Goal: Task Accomplishment & Management: Manage account settings

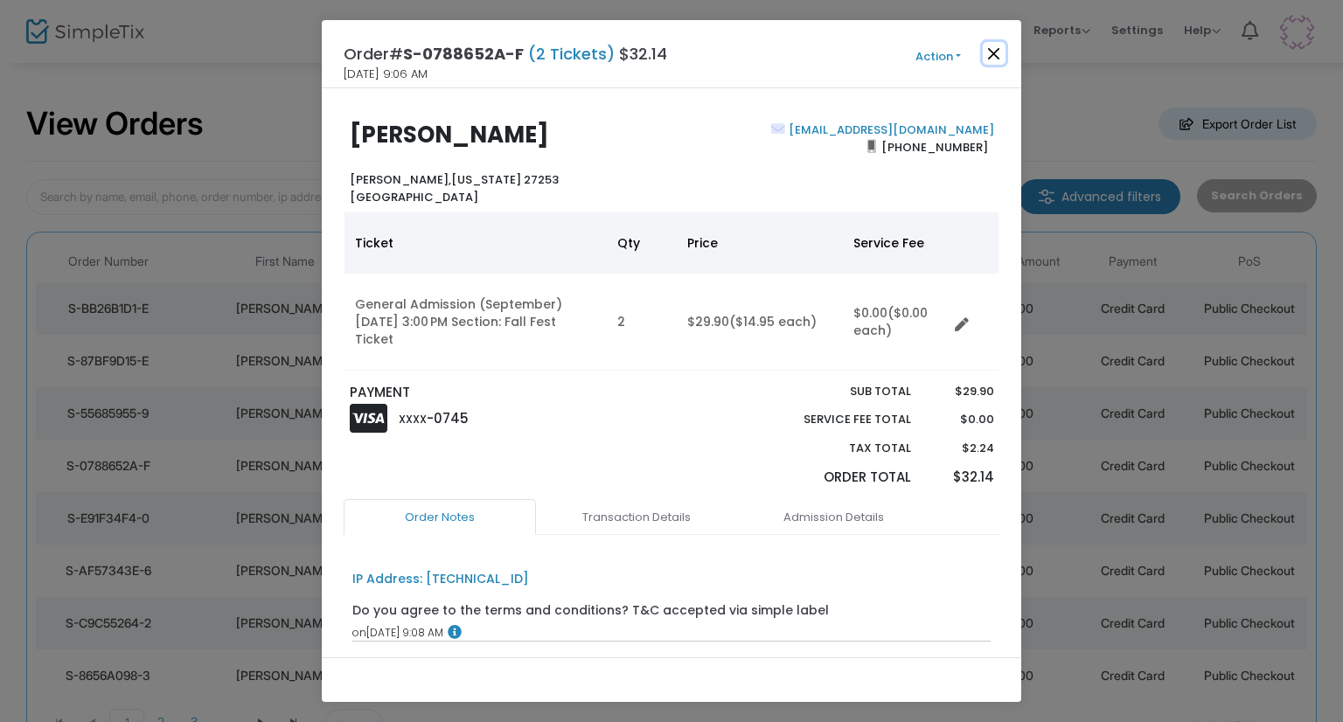
click at [996, 56] on button "Close" at bounding box center [994, 53] width 23 height 23
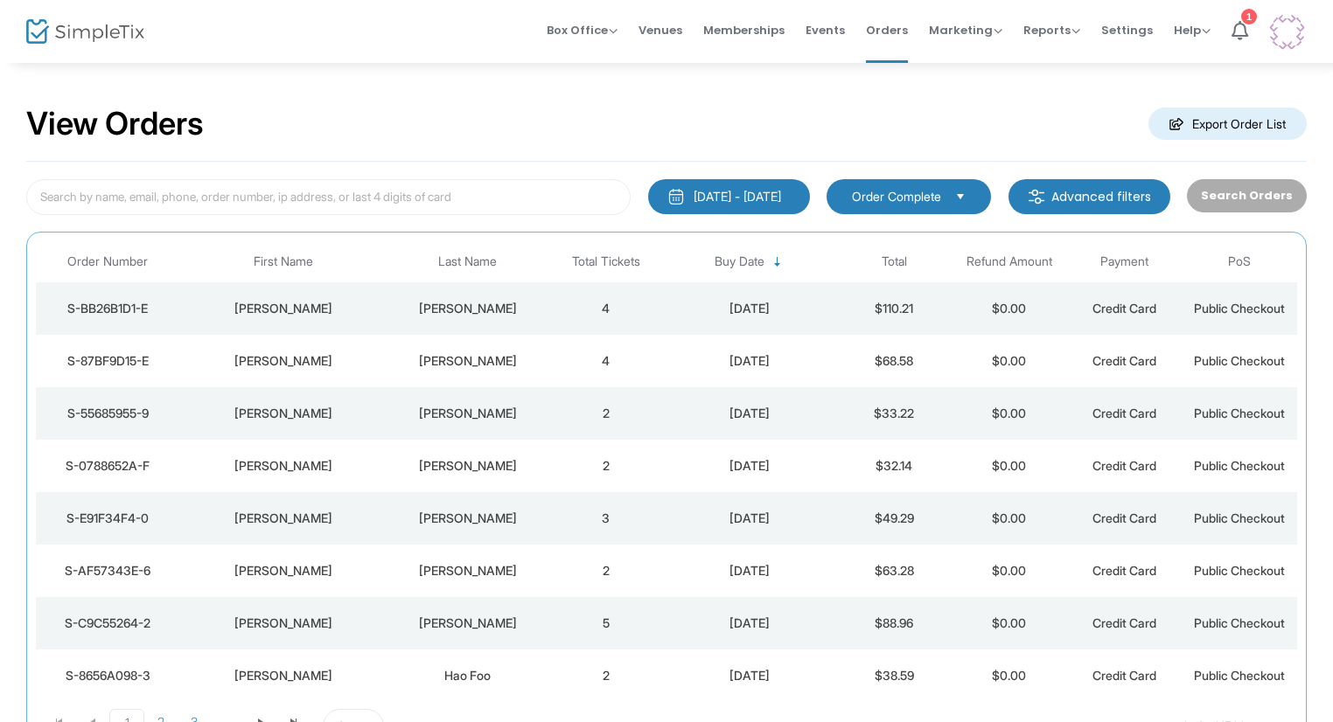
click at [465, 511] on div "[PERSON_NAME]" at bounding box center [468, 518] width 152 height 17
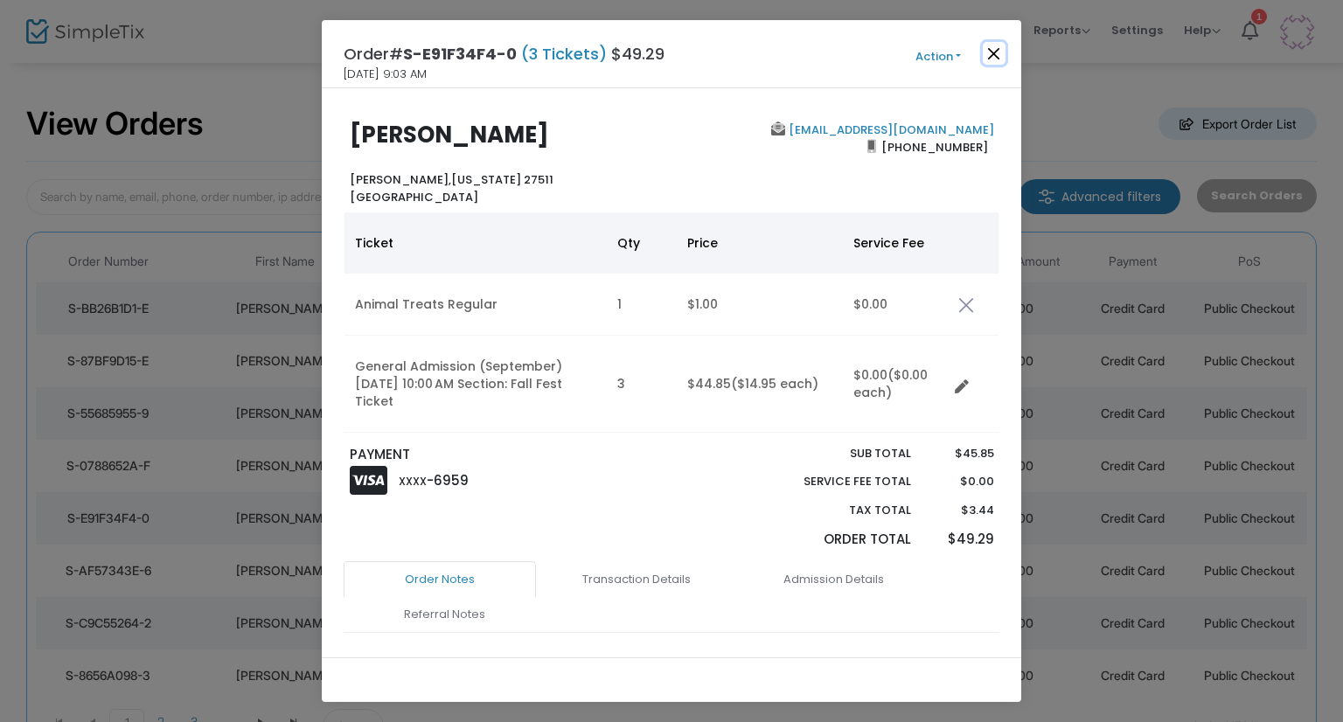
click at [990, 54] on button "Close" at bounding box center [994, 53] width 23 height 23
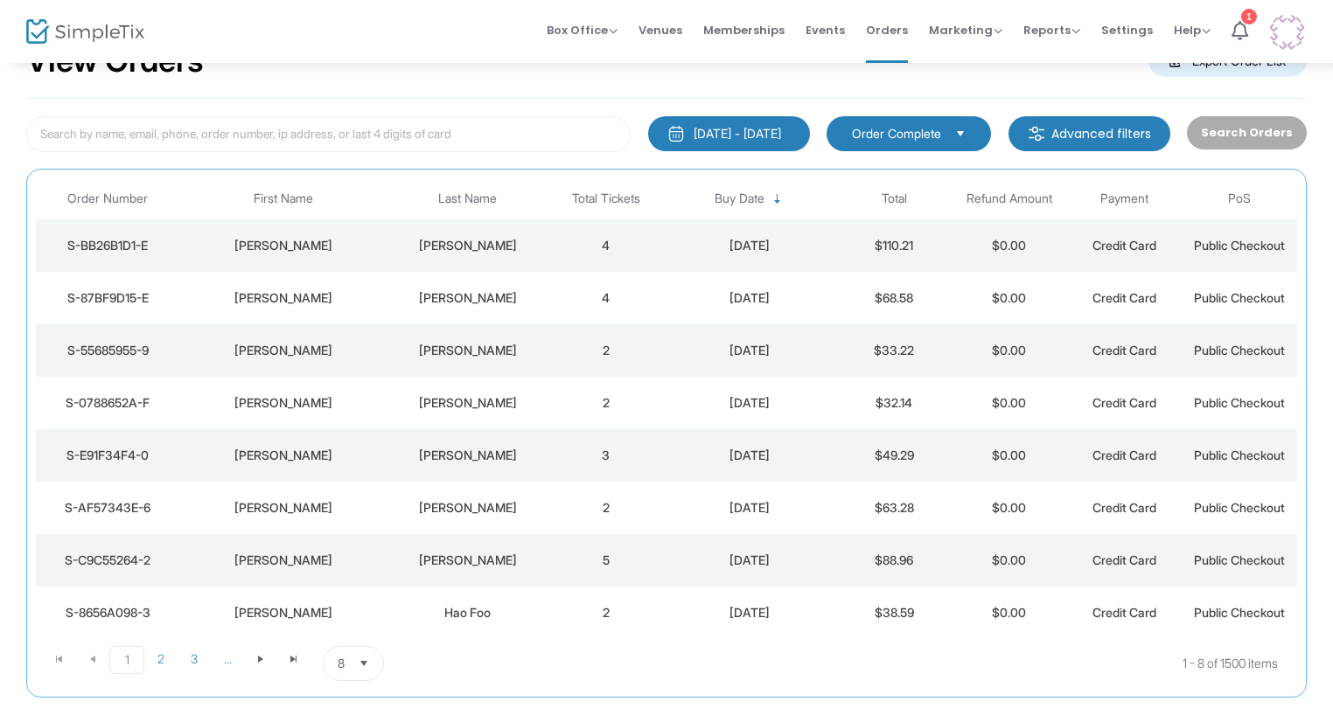
scroll to position [150, 0]
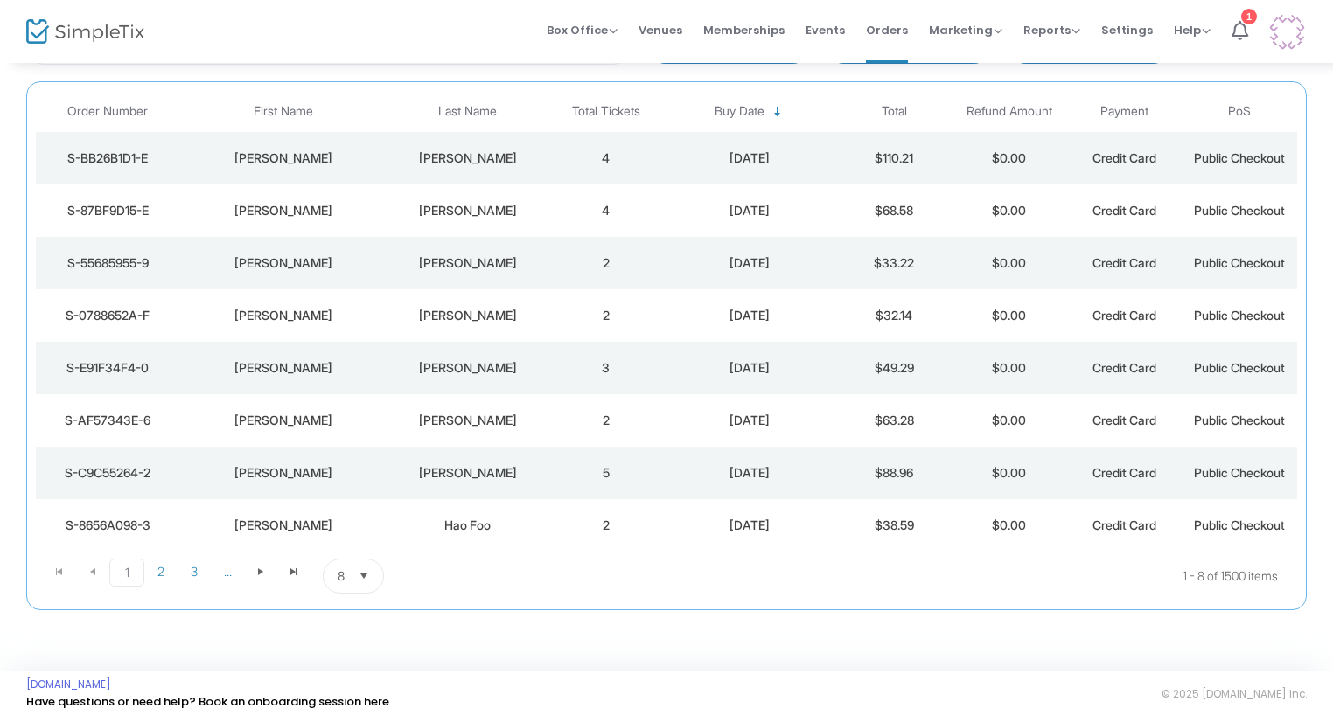
click at [447, 427] on div "[PERSON_NAME]" at bounding box center [468, 420] width 152 height 17
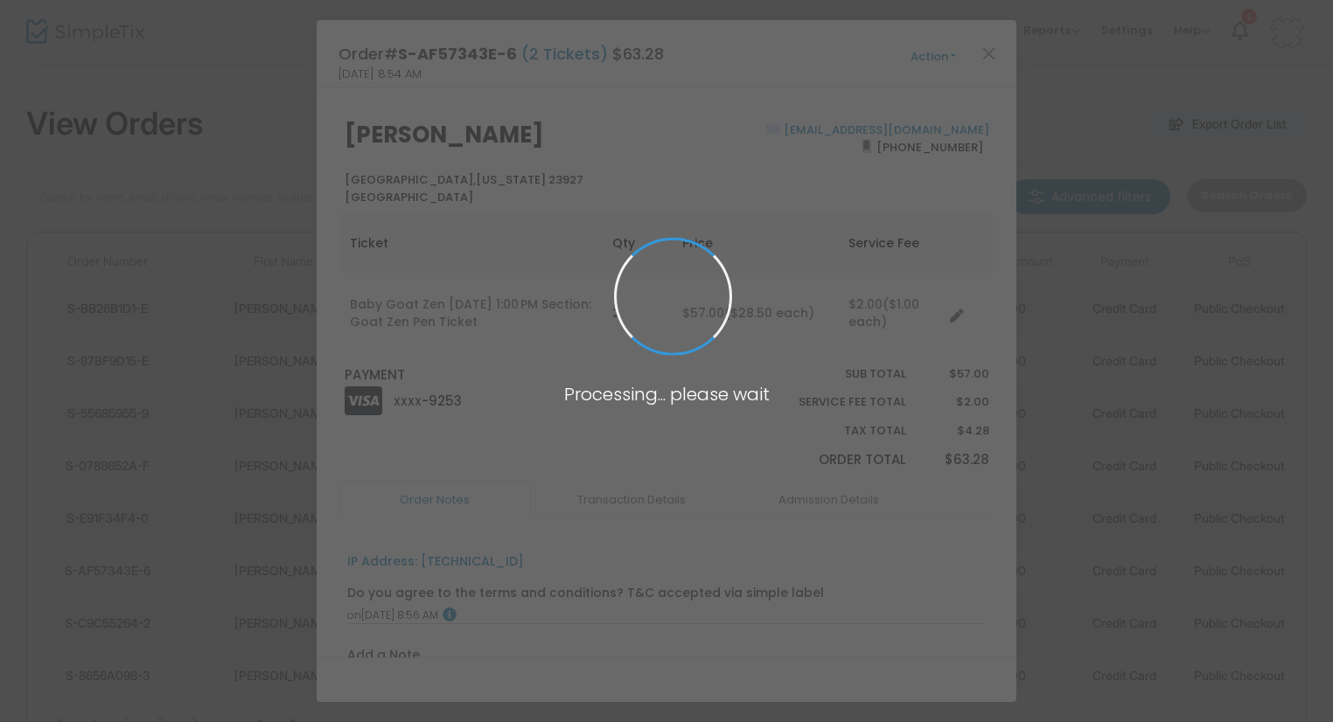
scroll to position [0, 0]
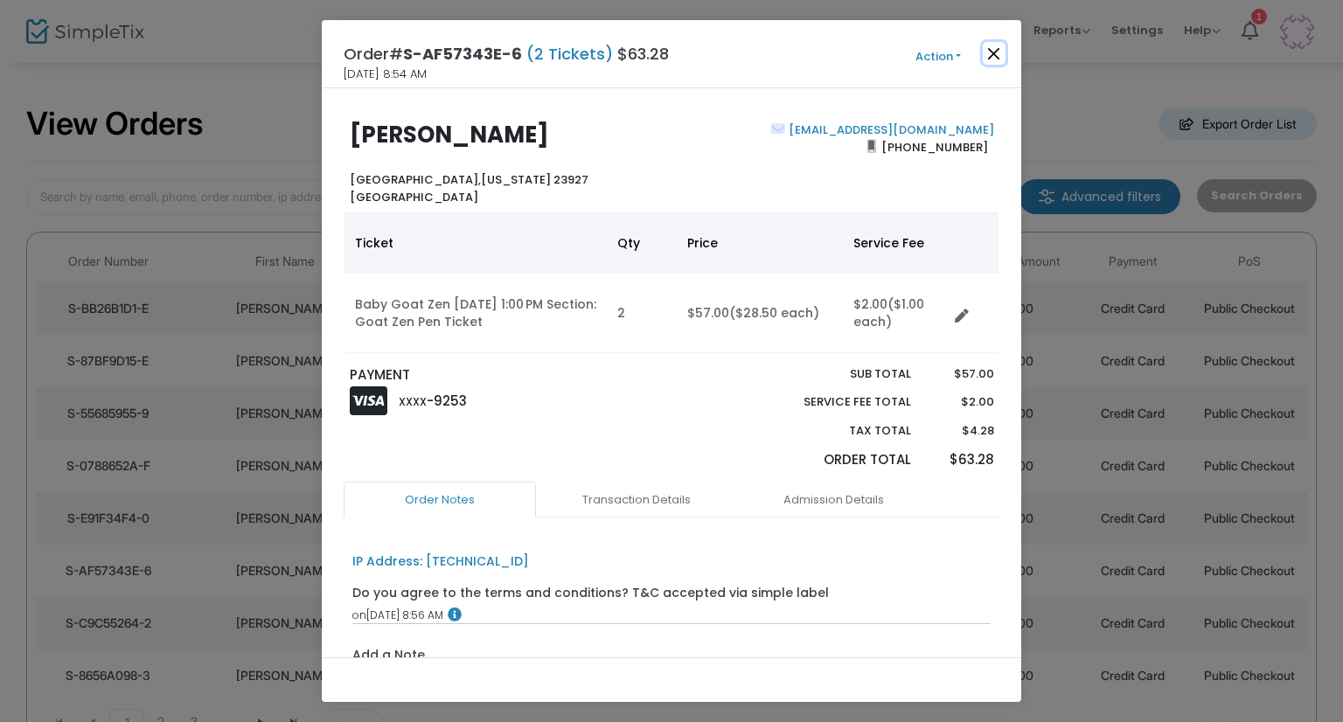
click at [994, 53] on button "Close" at bounding box center [994, 53] width 23 height 23
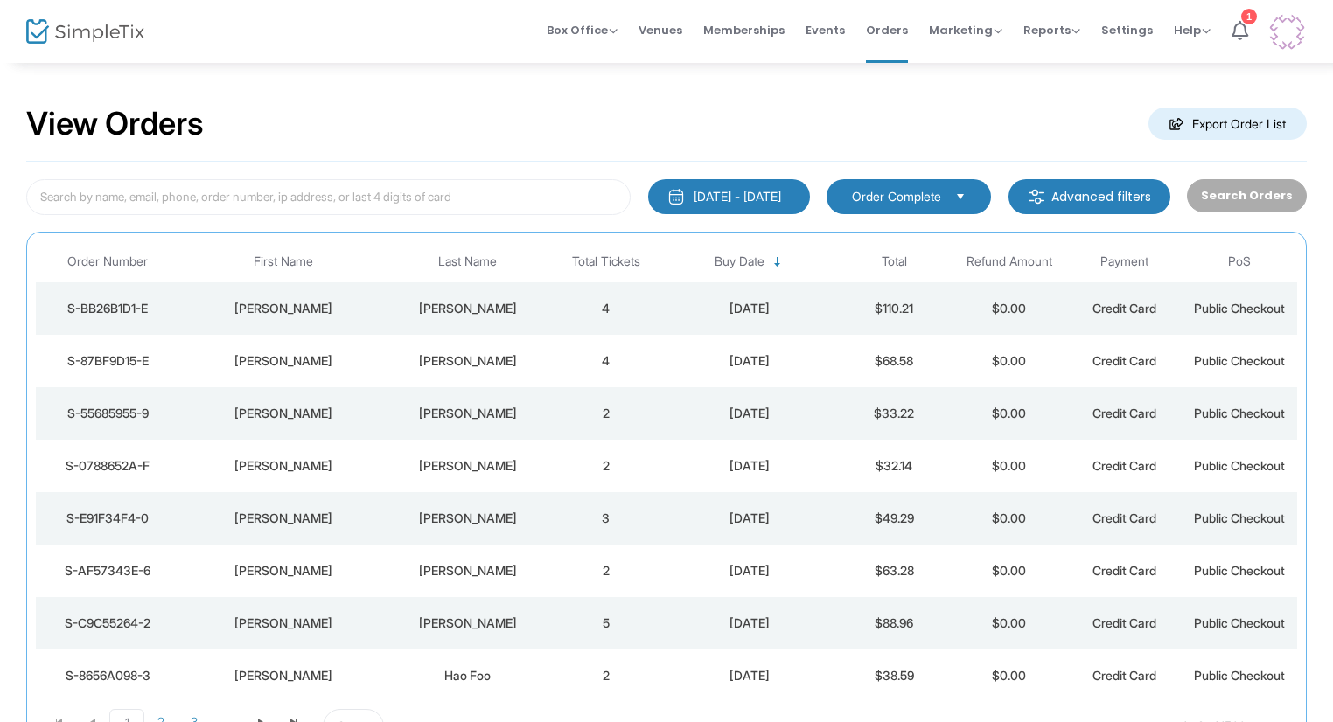
scroll to position [87, 0]
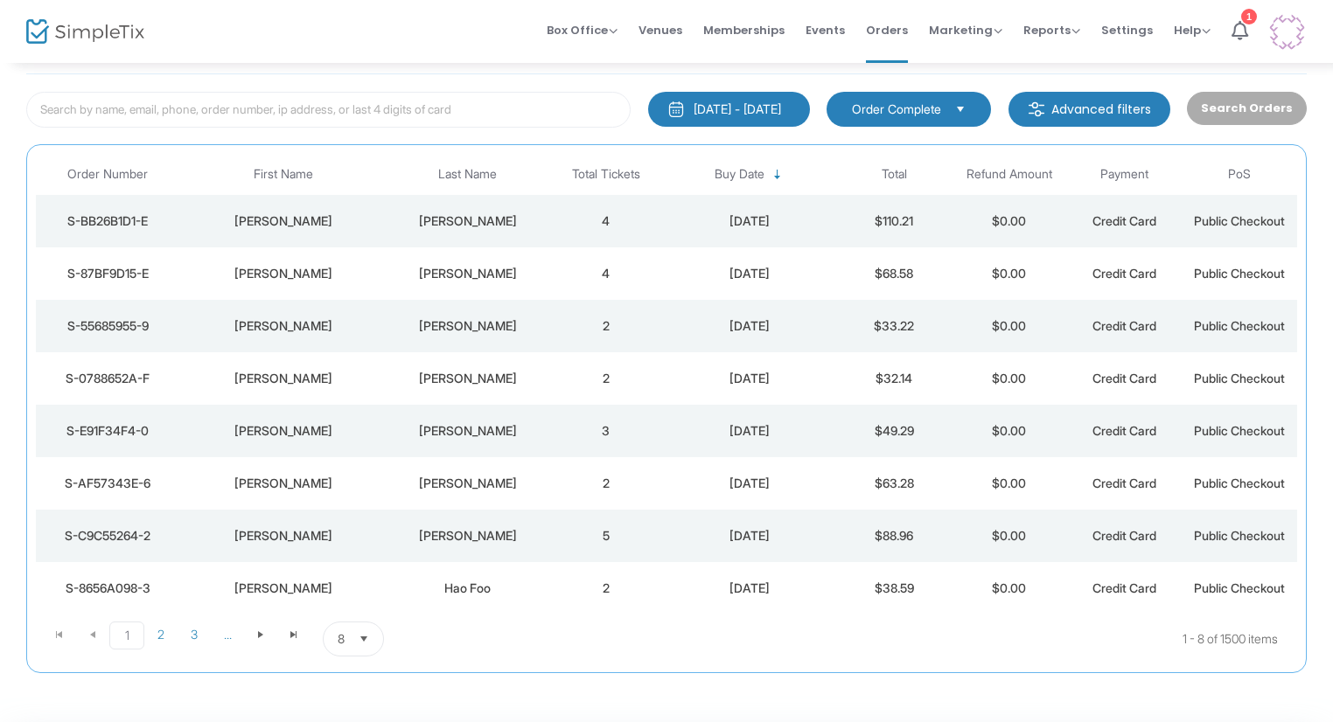
click at [483, 547] on td "Landis" at bounding box center [467, 536] width 161 height 52
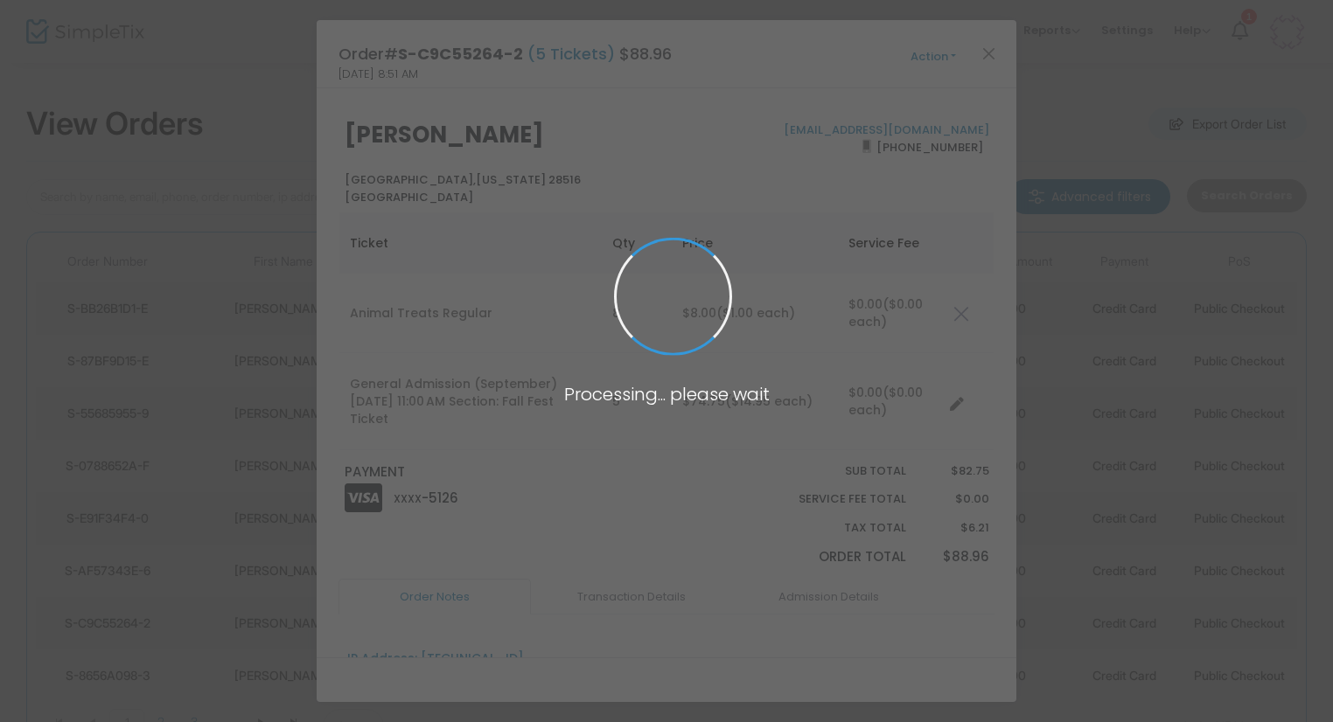
scroll to position [0, 0]
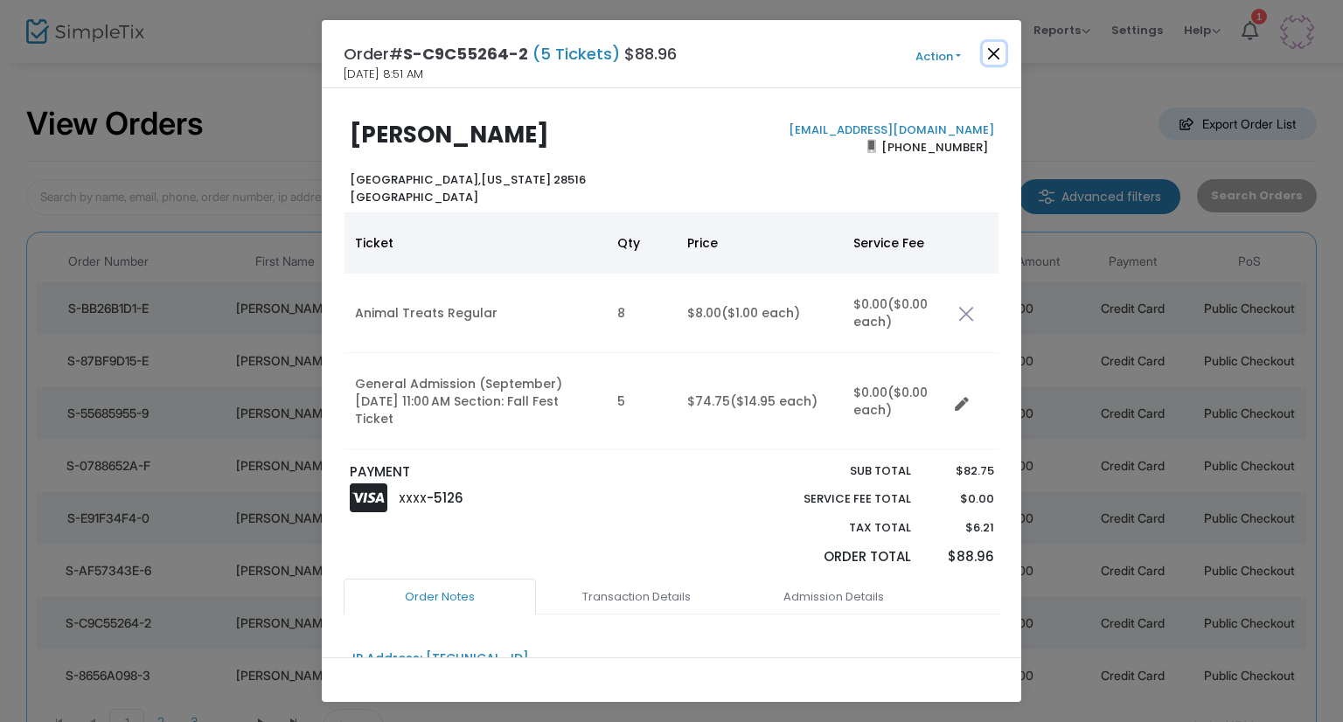
click at [997, 53] on button "Close" at bounding box center [994, 53] width 23 height 23
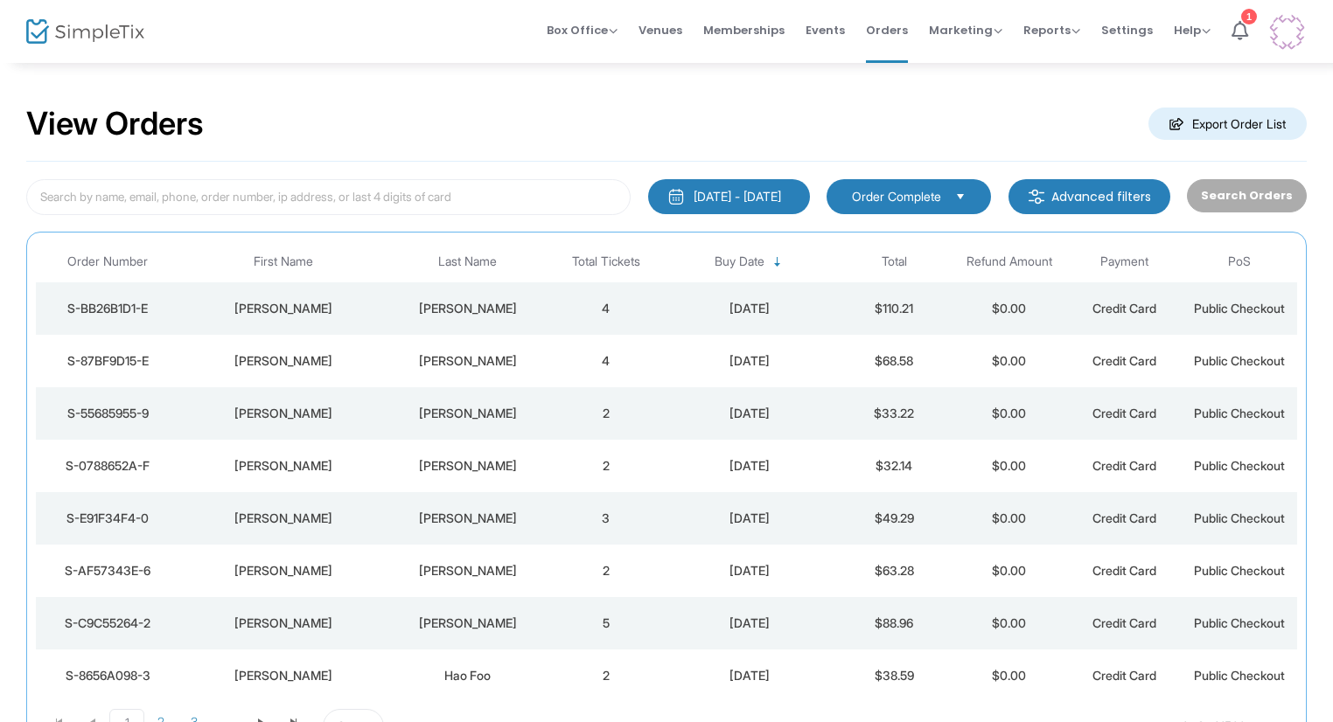
click at [448, 679] on div "Hao Foo" at bounding box center [468, 675] width 152 height 17
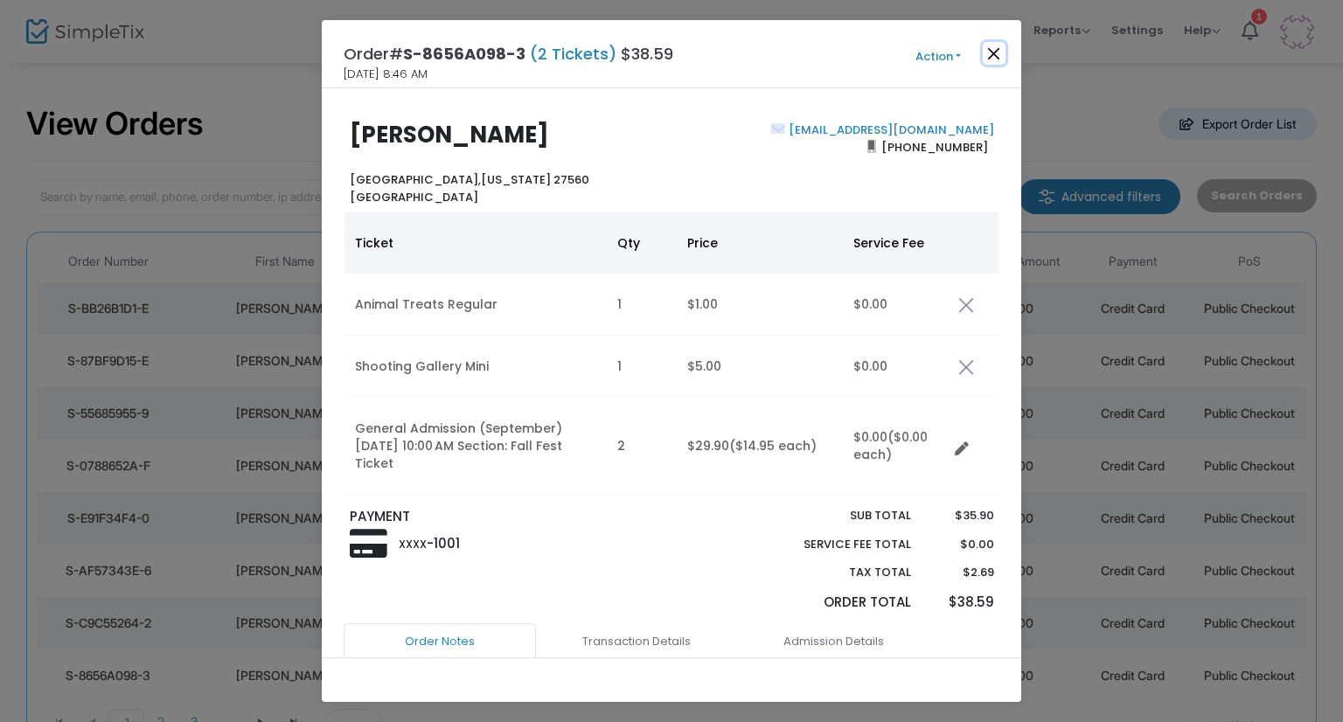
click at [994, 48] on button "Close" at bounding box center [994, 53] width 23 height 23
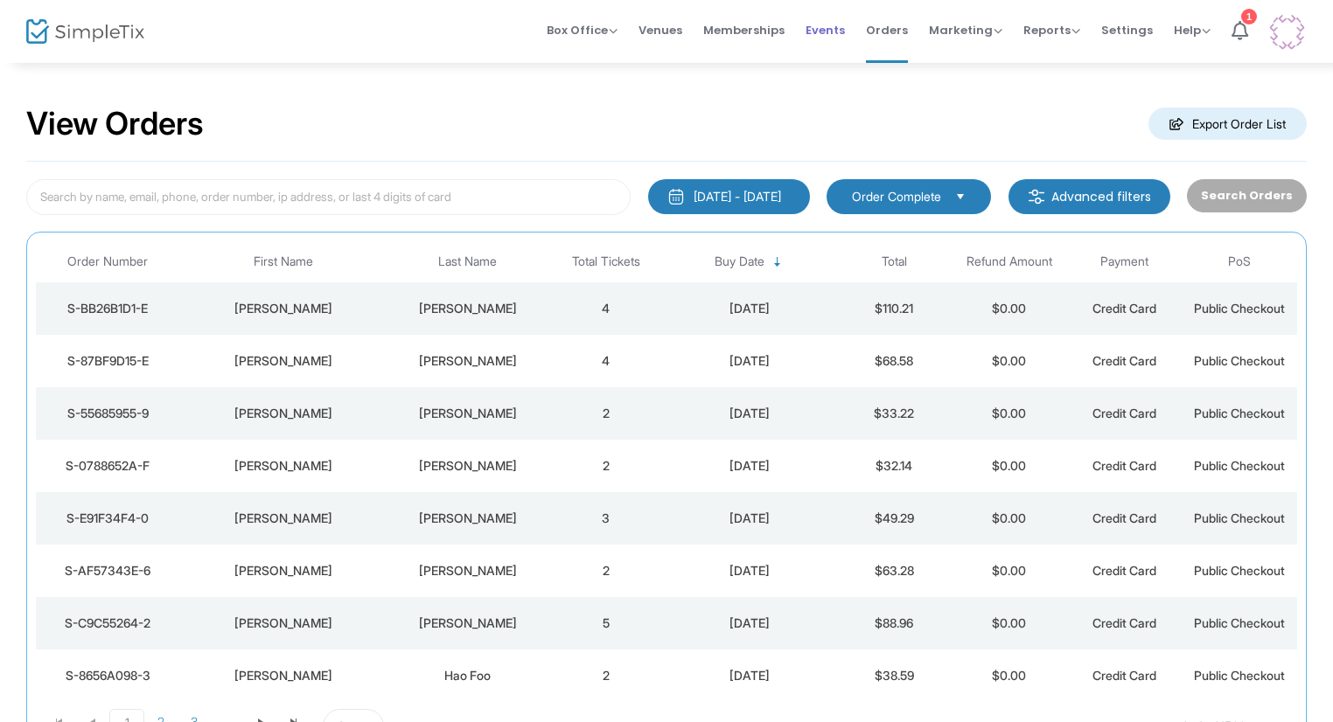
click at [825, 17] on span "Events" at bounding box center [824, 30] width 39 height 45
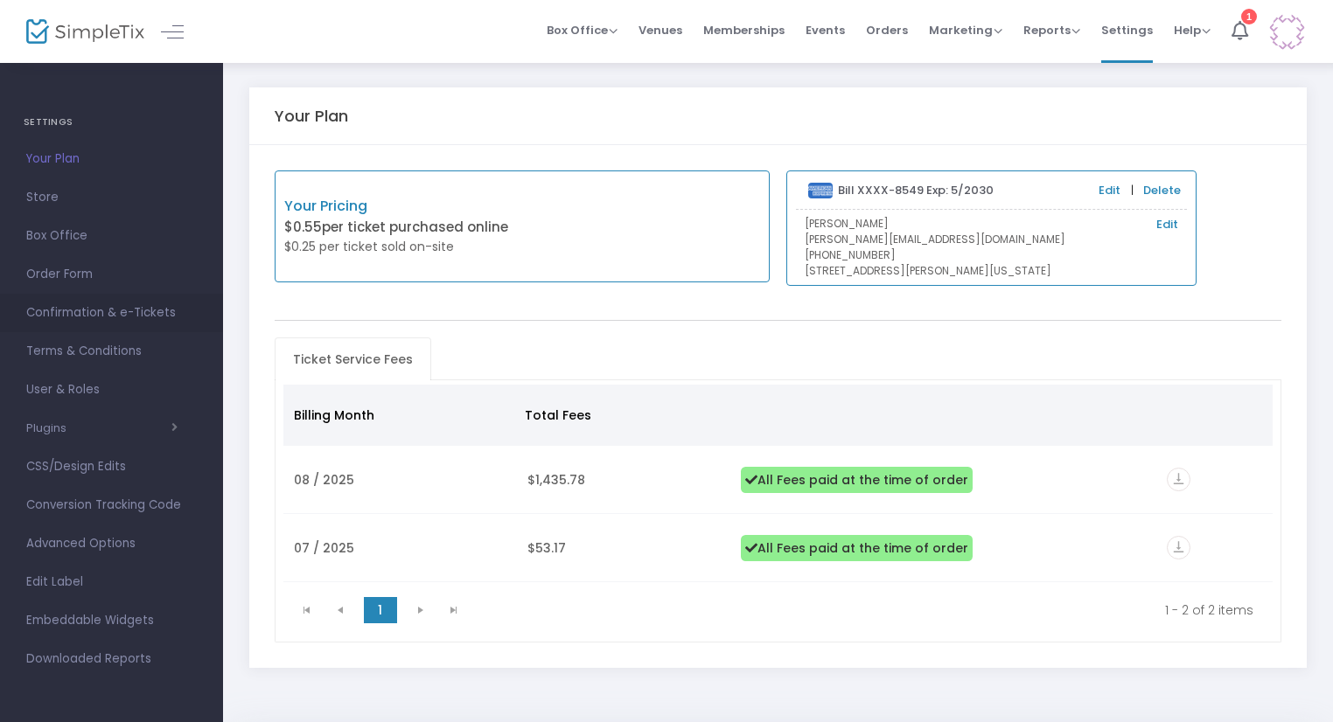
click at [122, 309] on span "Confirmation & e-Tickets" at bounding box center [111, 313] width 171 height 23
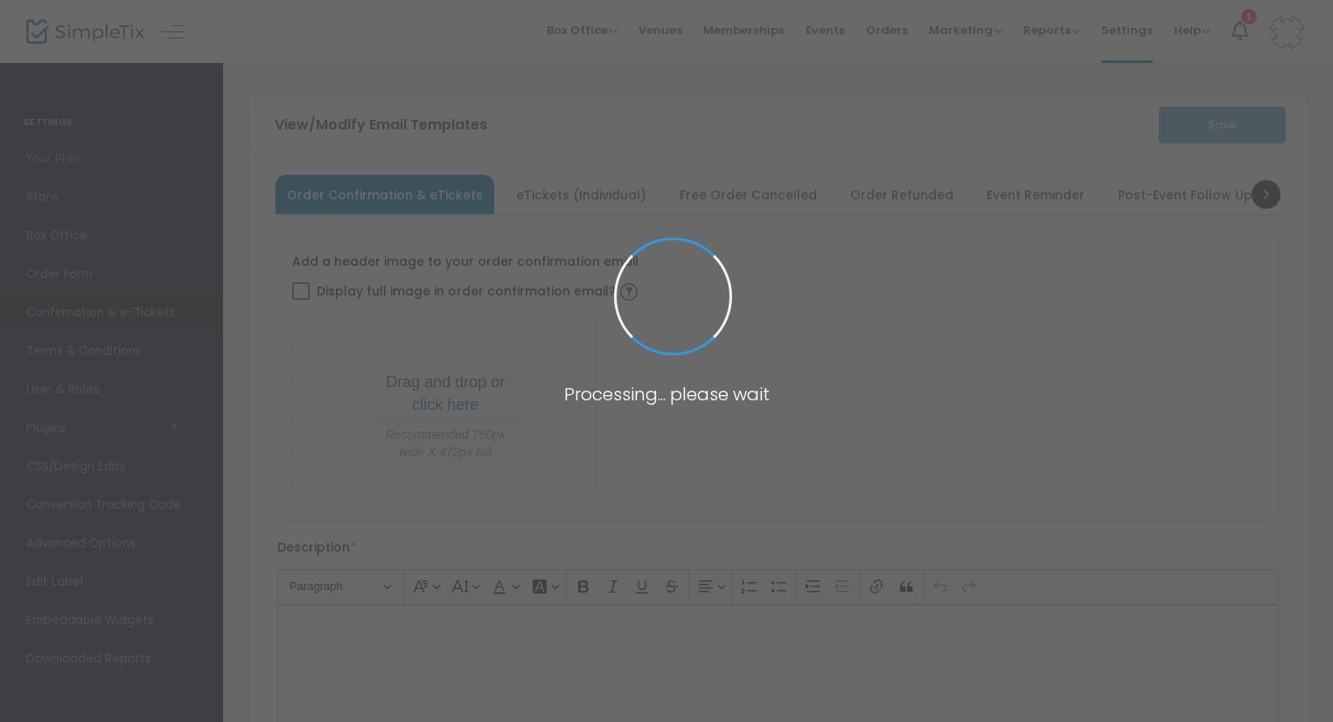
type input "[PERSON_NAME][EMAIL_ADDRESS][DOMAIN_NAME]"
type input "Print and bring this ticket with you or have it available on your phone."
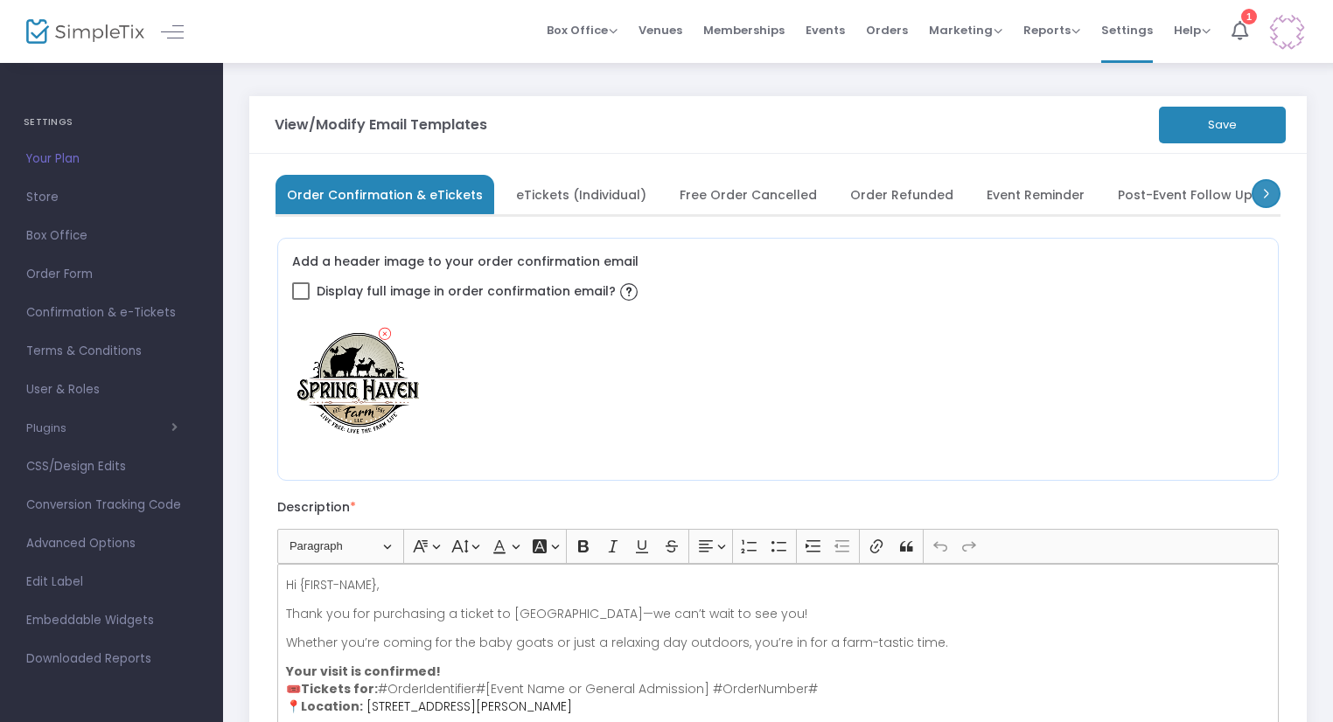
click at [1266, 207] on span at bounding box center [1265, 193] width 29 height 29
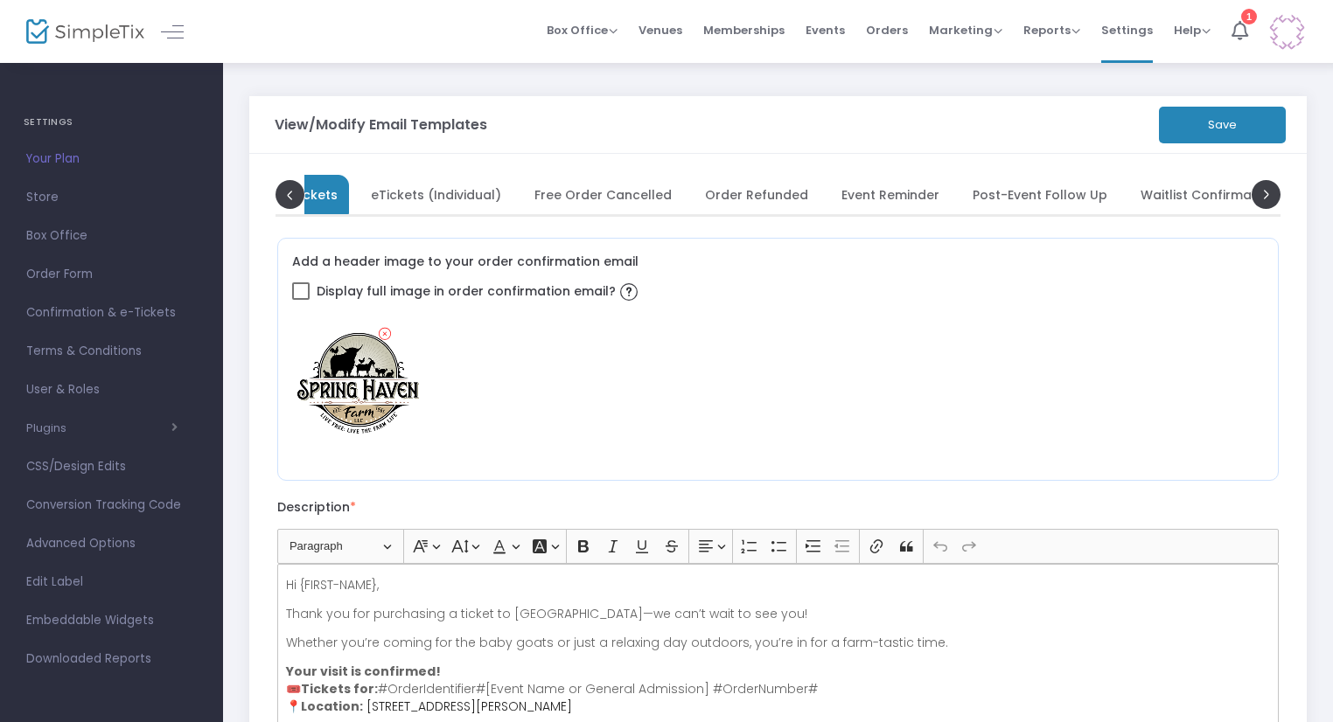
scroll to position [0, 175]
click at [1263, 200] on span at bounding box center [1265, 193] width 29 height 29
click at [1258, 193] on span at bounding box center [1265, 193] width 29 height 29
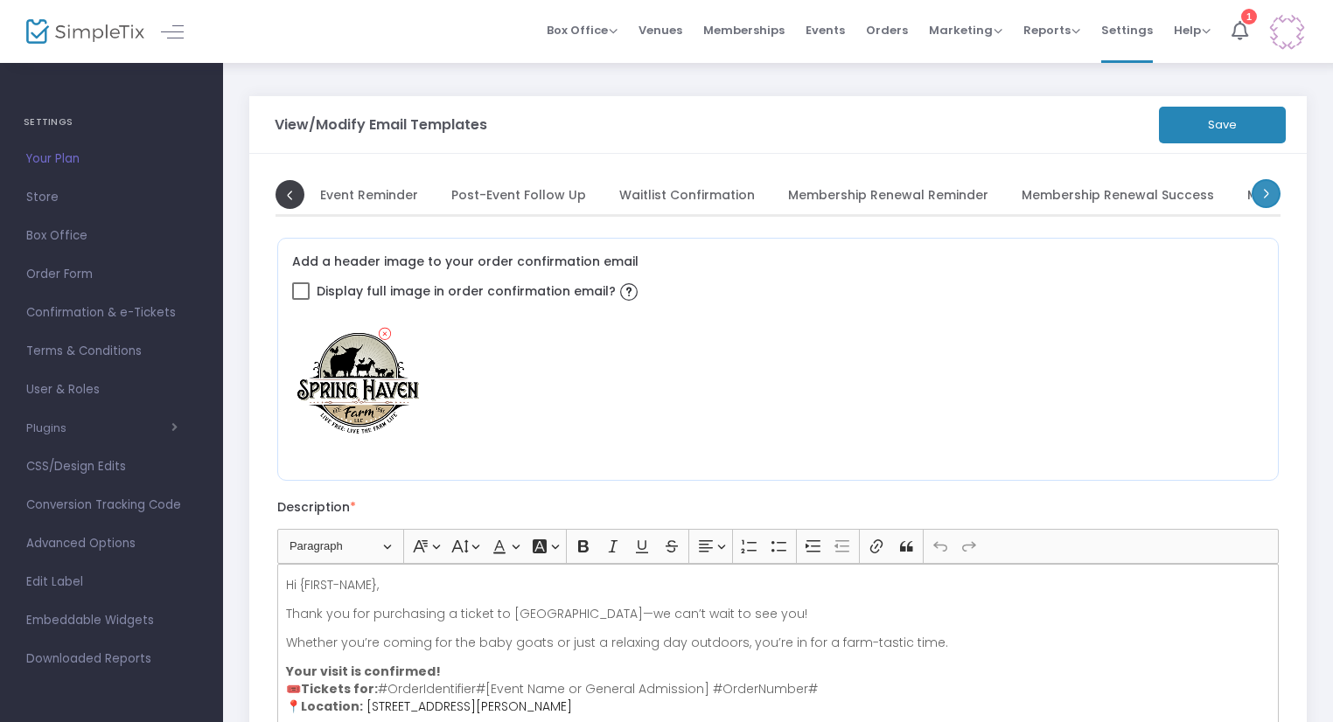
scroll to position [0, 700]
click at [1270, 191] on span at bounding box center [1265, 193] width 29 height 29
click at [1270, 193] on span at bounding box center [1265, 194] width 29 height 29
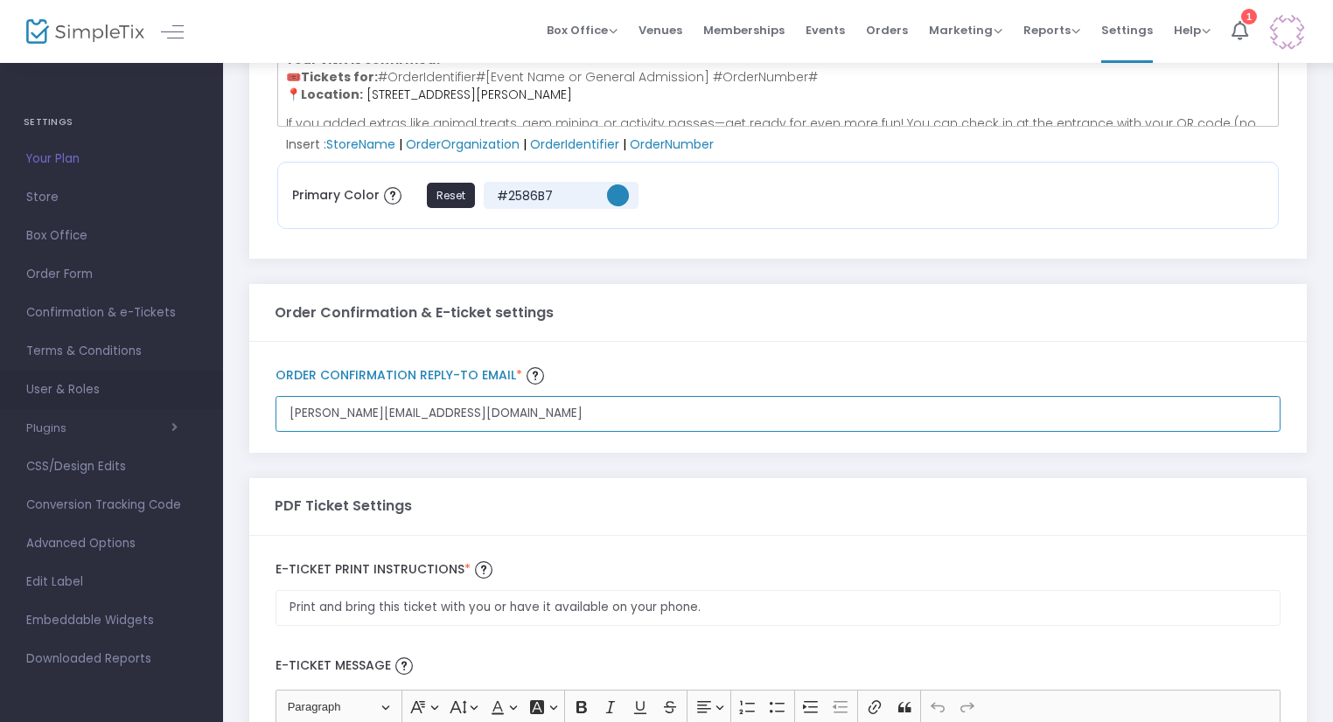
scroll to position [0, 0]
drag, startPoint x: 479, startPoint y: 427, endPoint x: 199, endPoint y: 375, distance: 284.5
click at [199, 375] on div "SETTINGS Your Plan Store Box Office Order Form Confirmation & e-Tickets Terms &…" at bounding box center [666, 206] width 1333 height 1637
type input "[PERSON_NAME][EMAIL_ADDRESS][DOMAIN_NAME]"
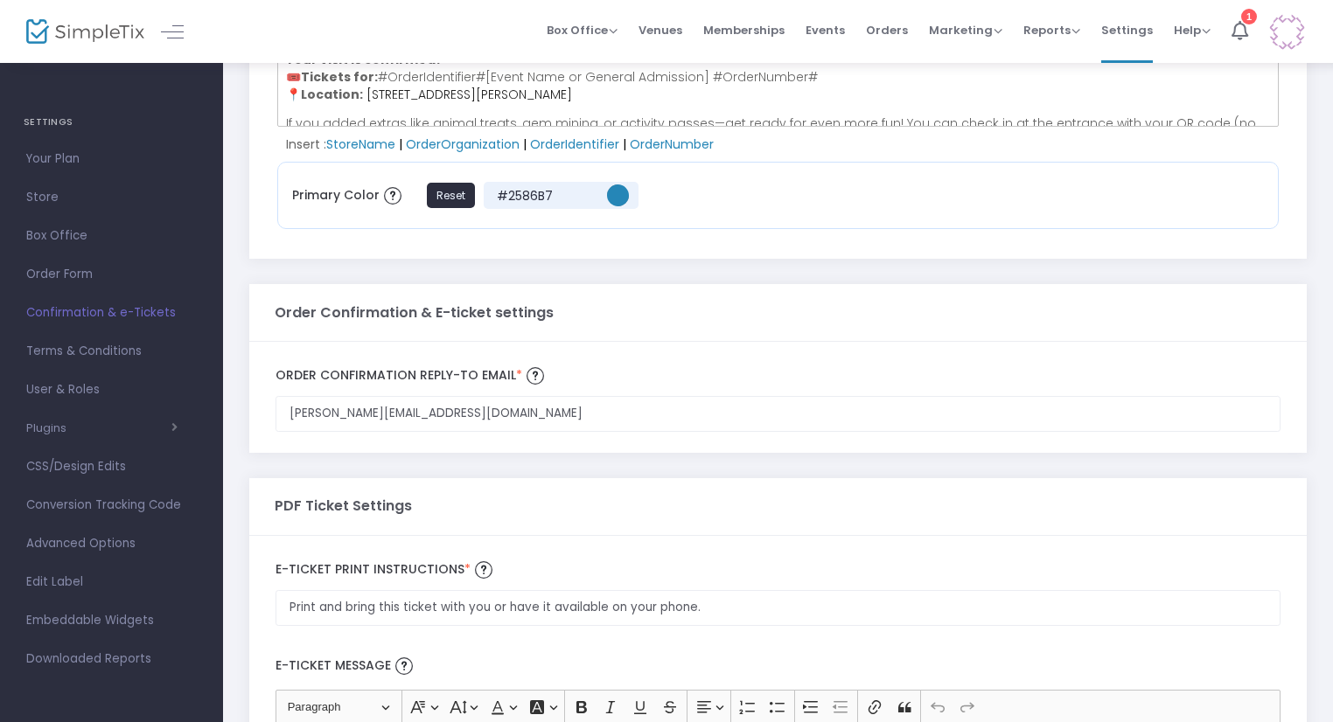
click at [751, 349] on div "kate@springhaven.farm Order Confirmation Reply-to email * Email is required and…" at bounding box center [777, 397] width 1057 height 111
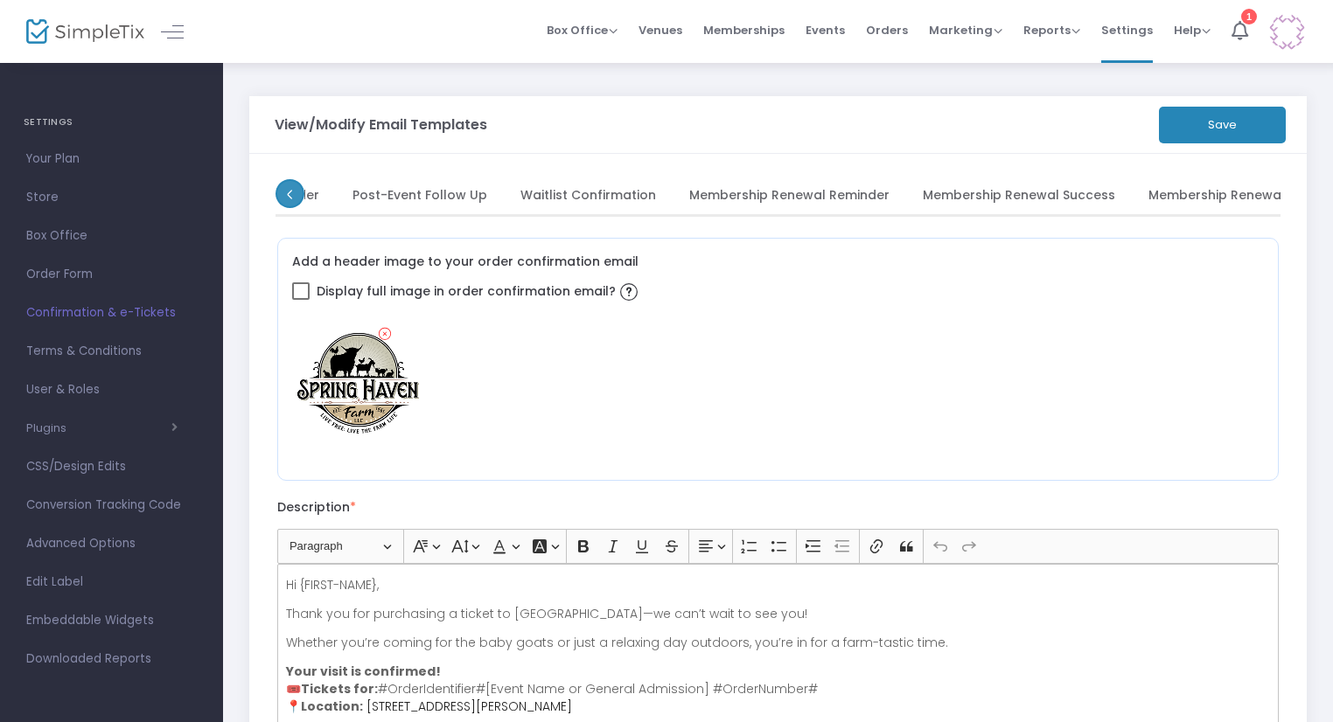
click at [290, 200] on span at bounding box center [289, 193] width 29 height 29
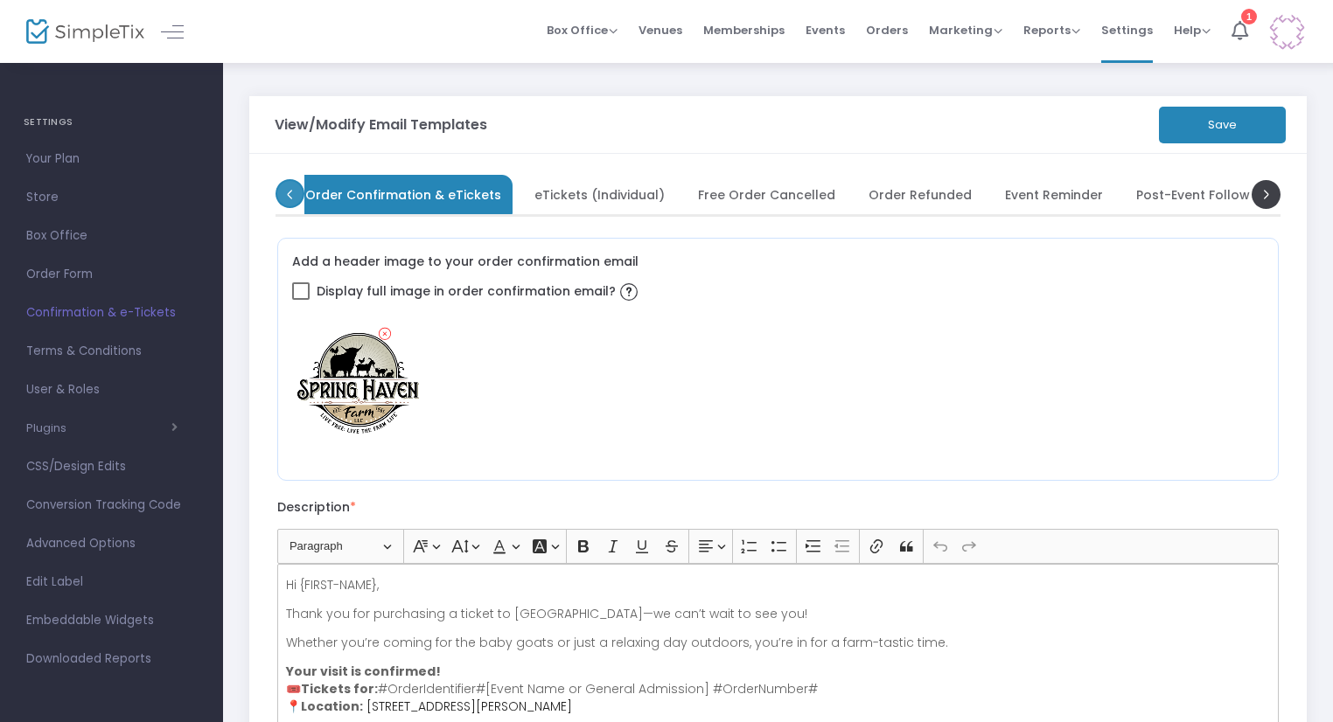
scroll to position [0, 7]
click at [289, 204] on span at bounding box center [289, 193] width 29 height 29
click at [568, 197] on span "eTickets (Individual)" at bounding box center [581, 195] width 130 height 10
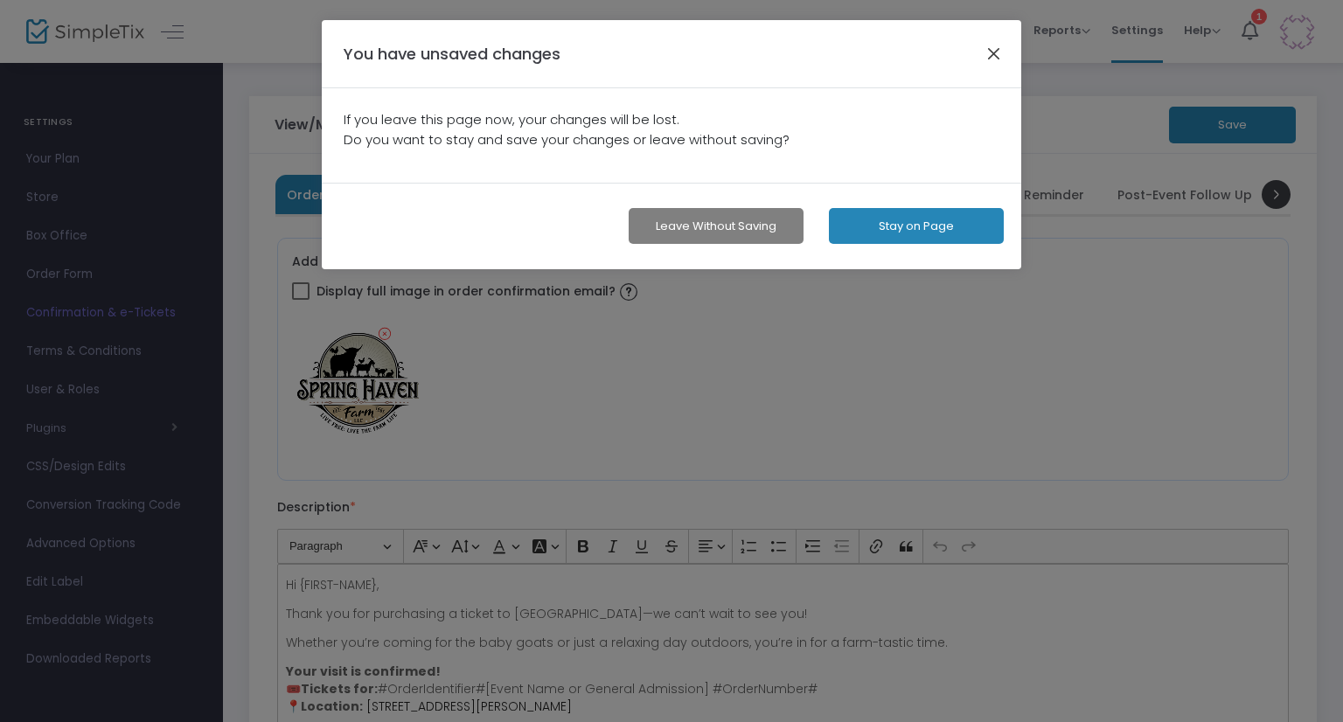
click at [997, 52] on button "button" at bounding box center [994, 53] width 23 height 23
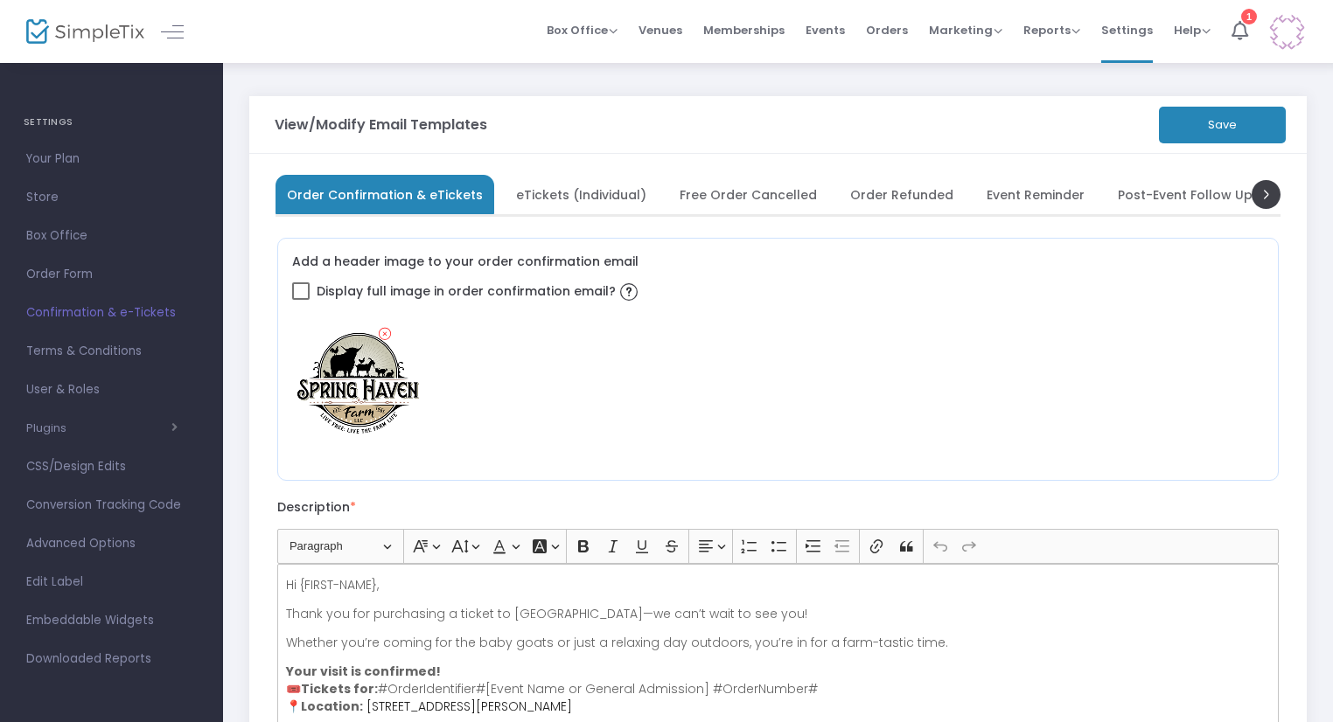
click at [1241, 117] on button "Save" at bounding box center [1222, 125] width 127 height 37
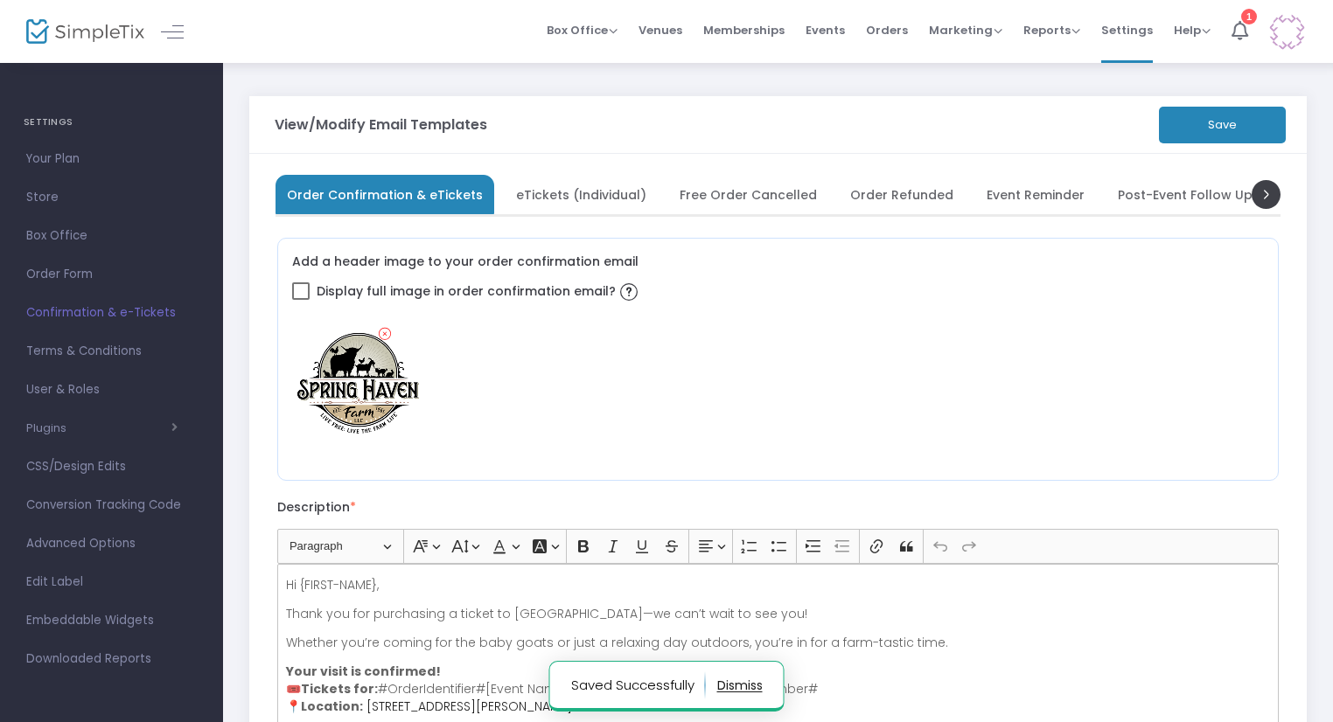
click at [556, 198] on span "eTickets (Individual)" at bounding box center [581, 195] width 130 height 10
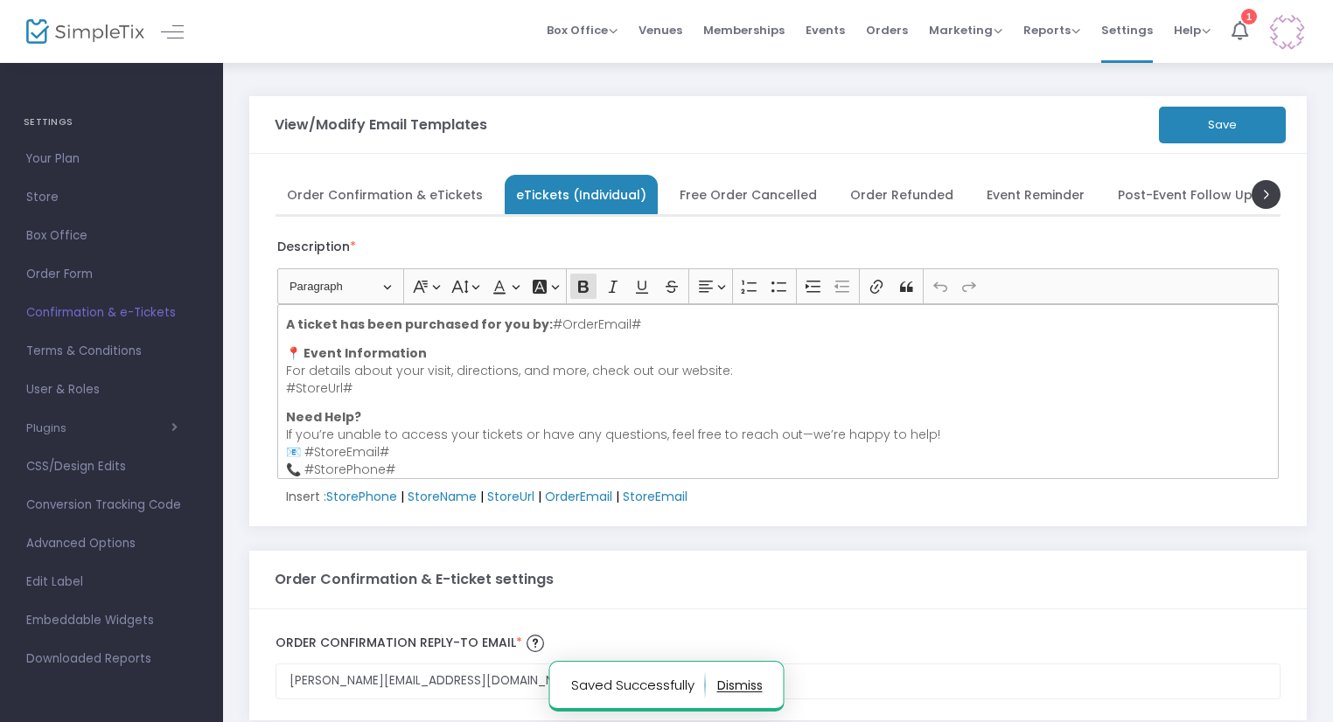
click at [825, 33] on span "Events" at bounding box center [824, 30] width 39 height 45
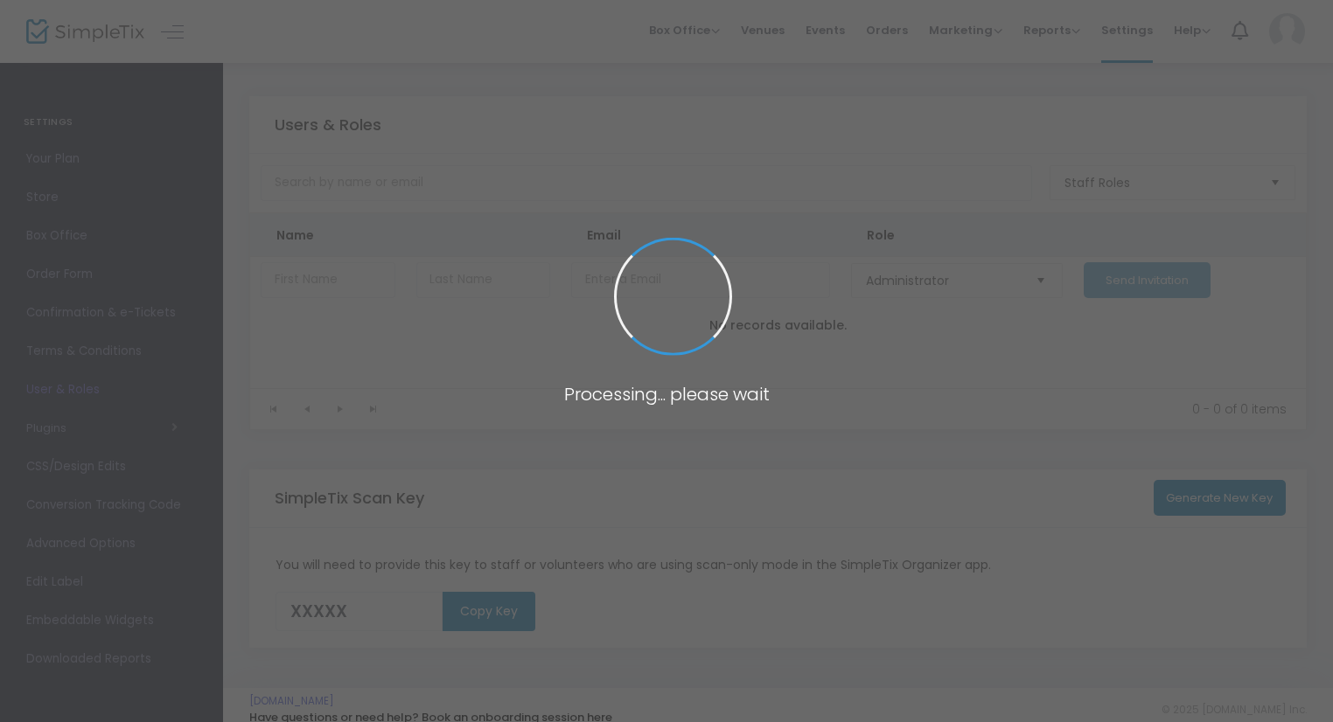
type input "1N4LH"
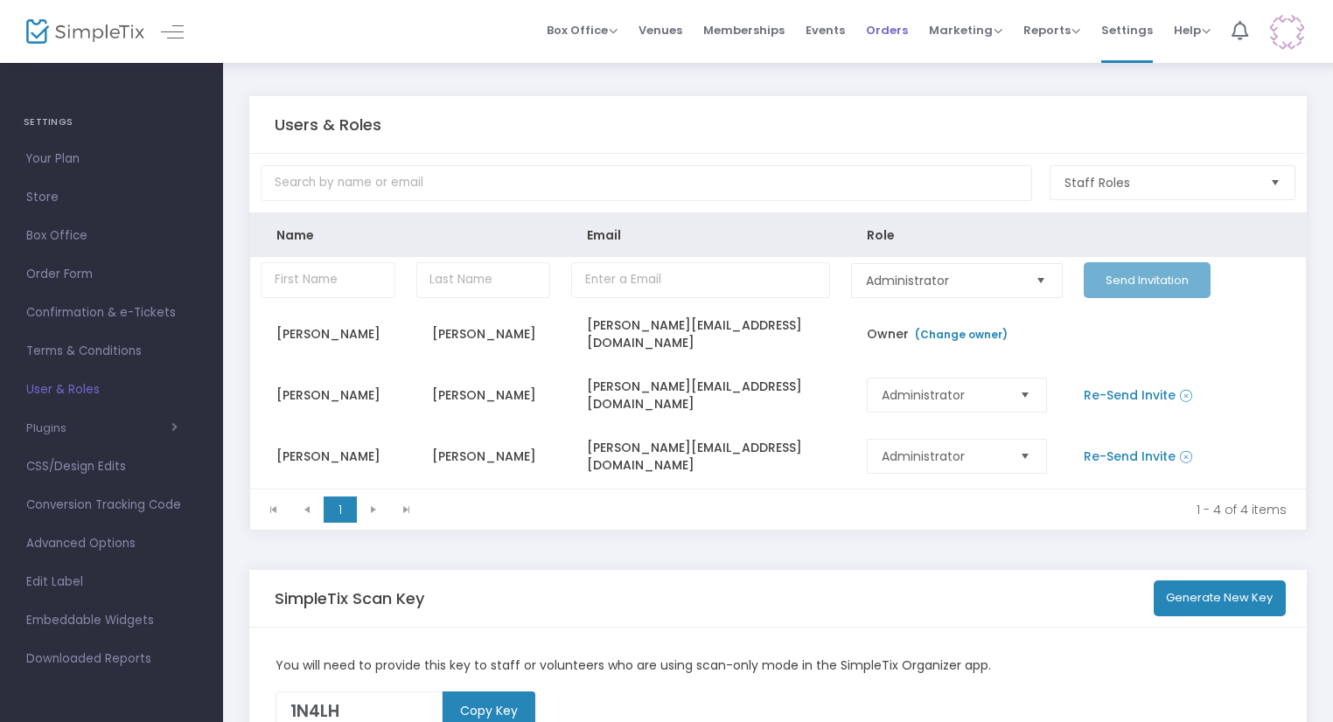
click at [890, 43] on span "Orders" at bounding box center [887, 30] width 42 height 45
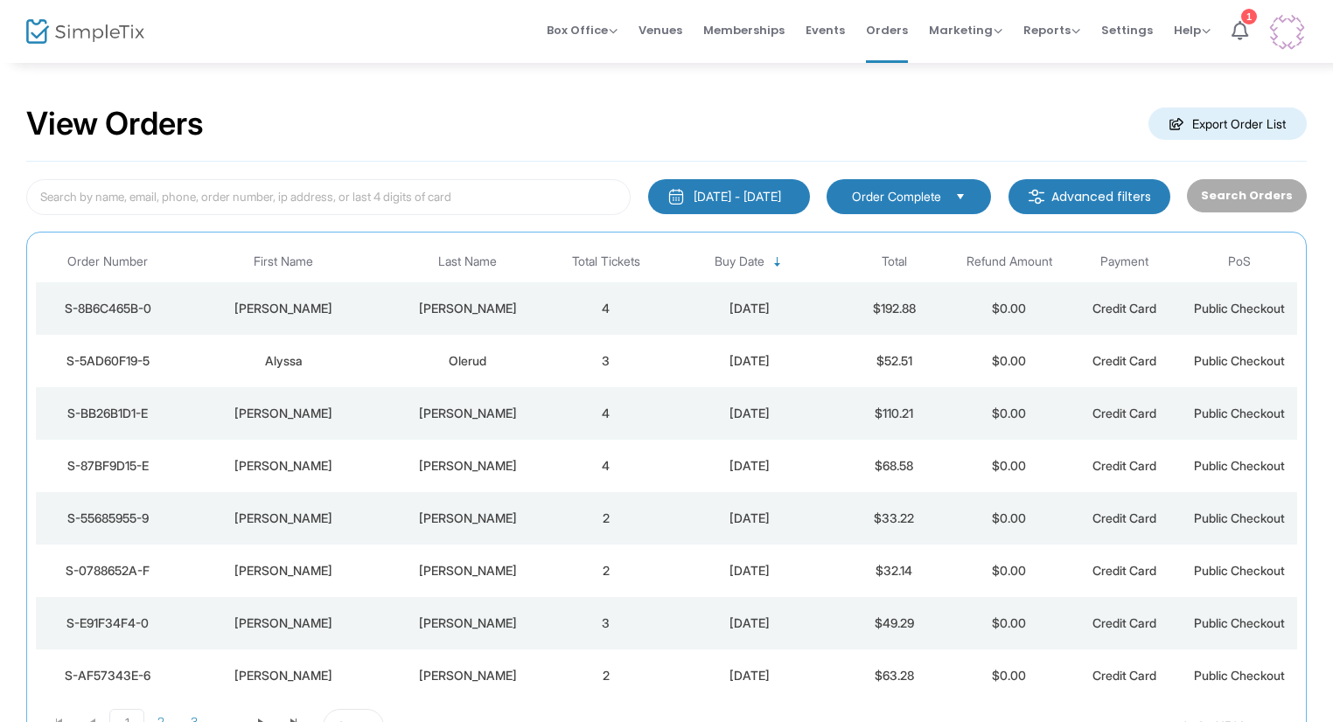
click at [364, 302] on div "[PERSON_NAME]" at bounding box center [284, 308] width 198 height 17
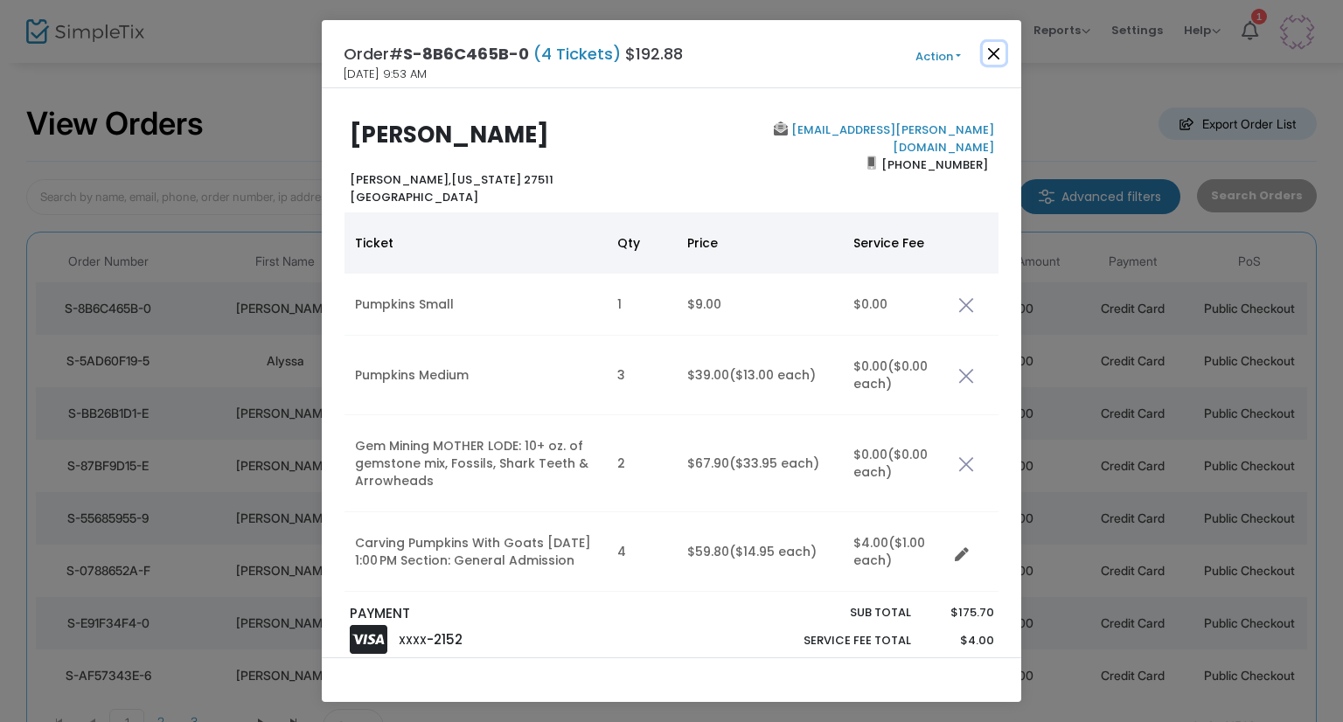
click at [994, 54] on button "Close" at bounding box center [994, 53] width 23 height 23
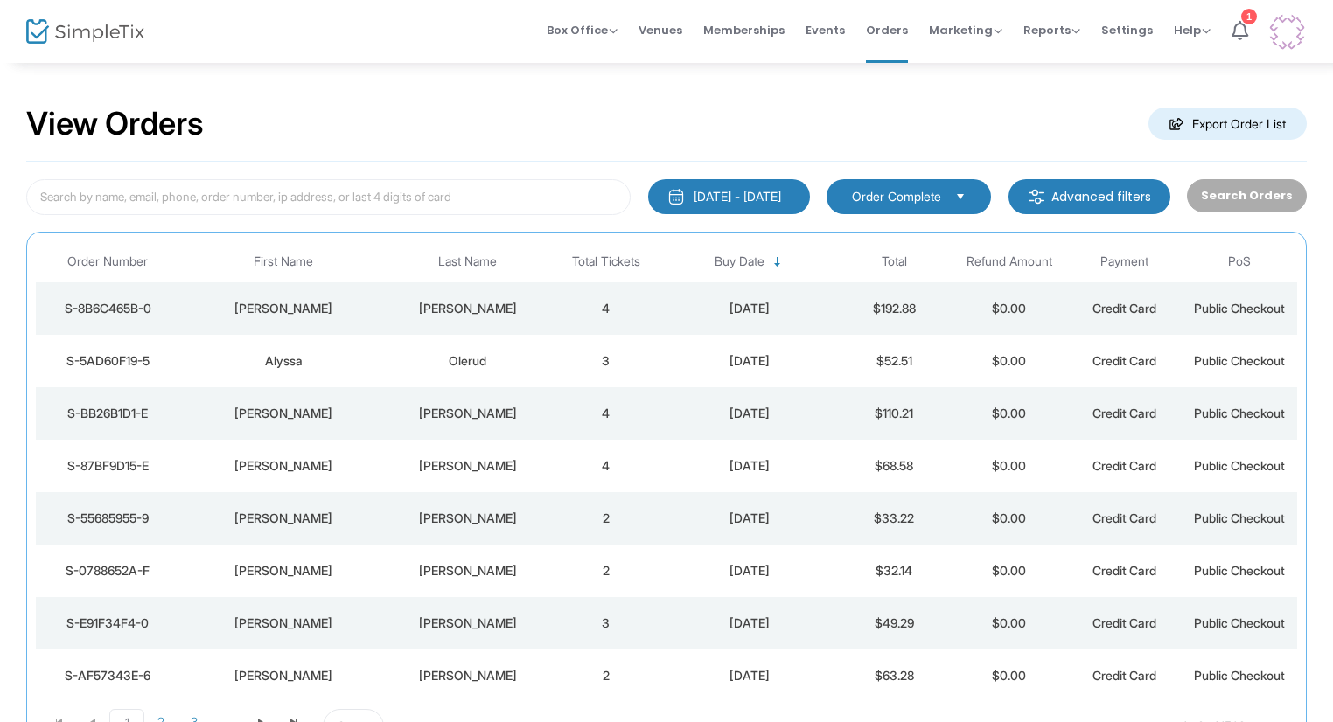
click at [974, 200] on span "Select" at bounding box center [960, 196] width 29 height 29
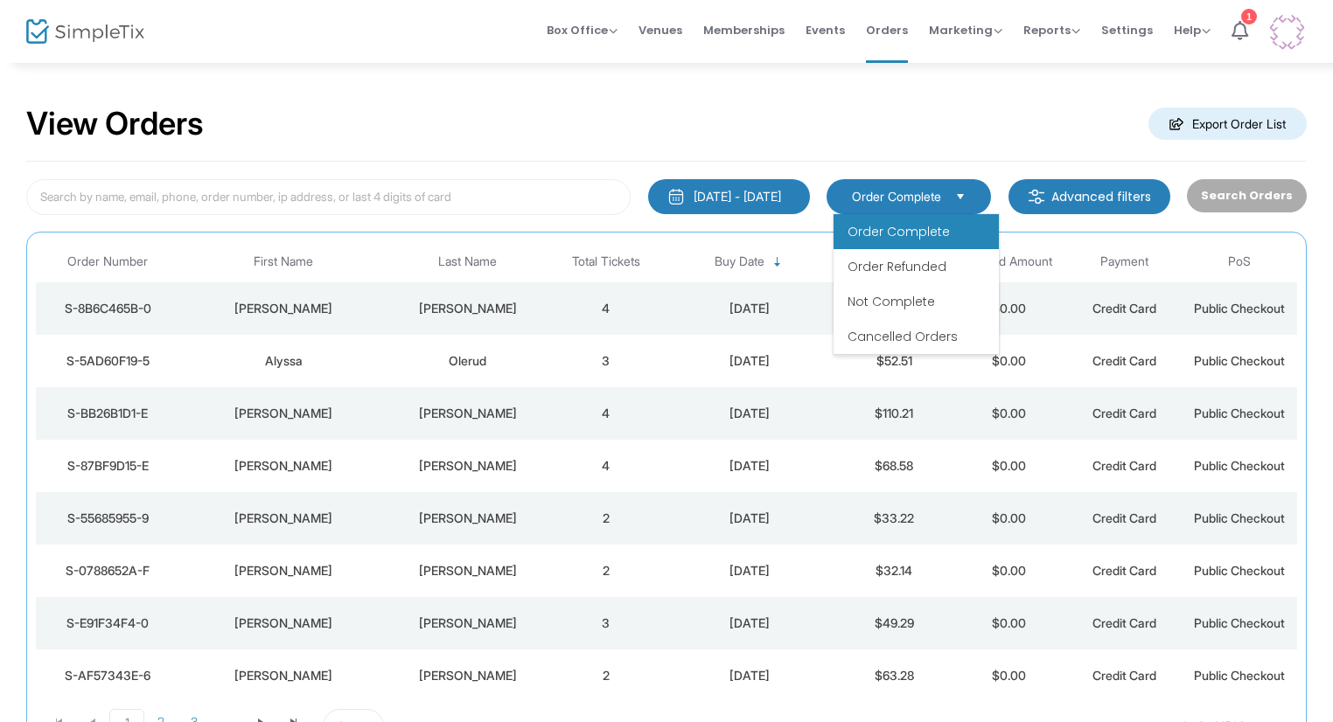
click at [974, 200] on span "Select" at bounding box center [960, 196] width 29 height 29
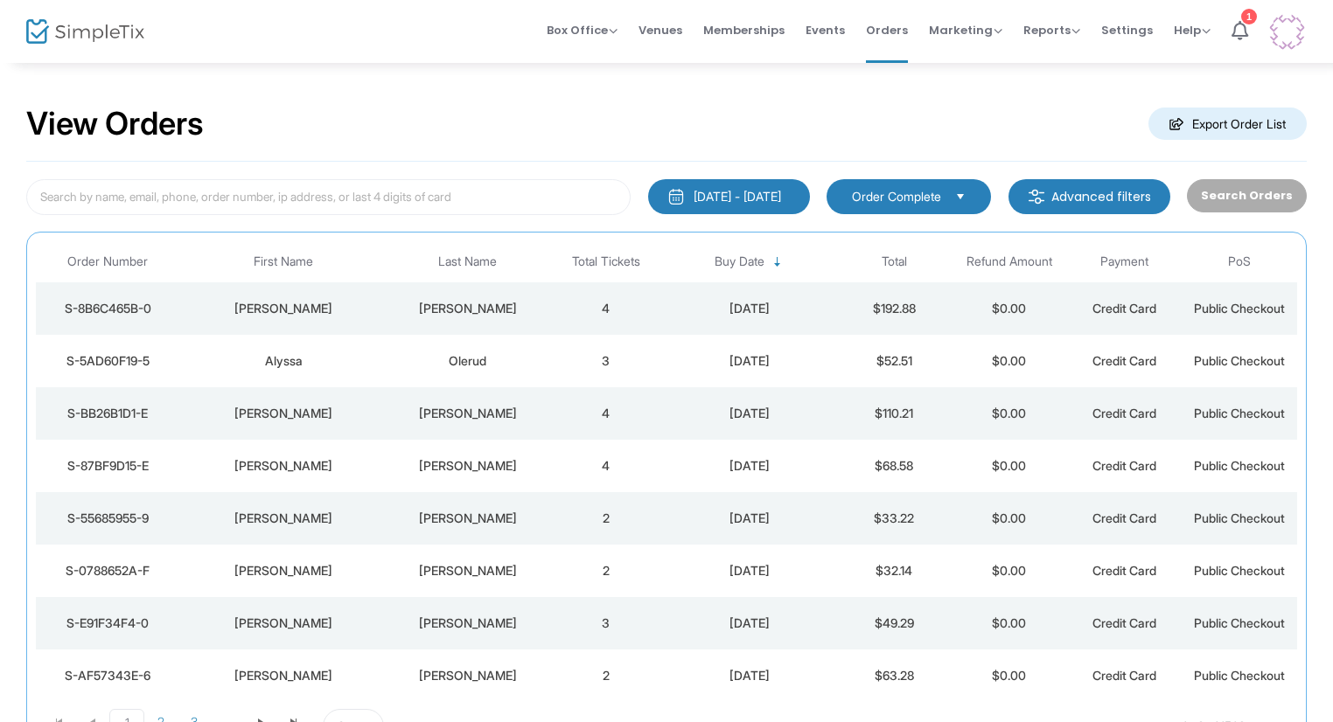
click at [955, 299] on td "$0.00" at bounding box center [1008, 308] width 115 height 52
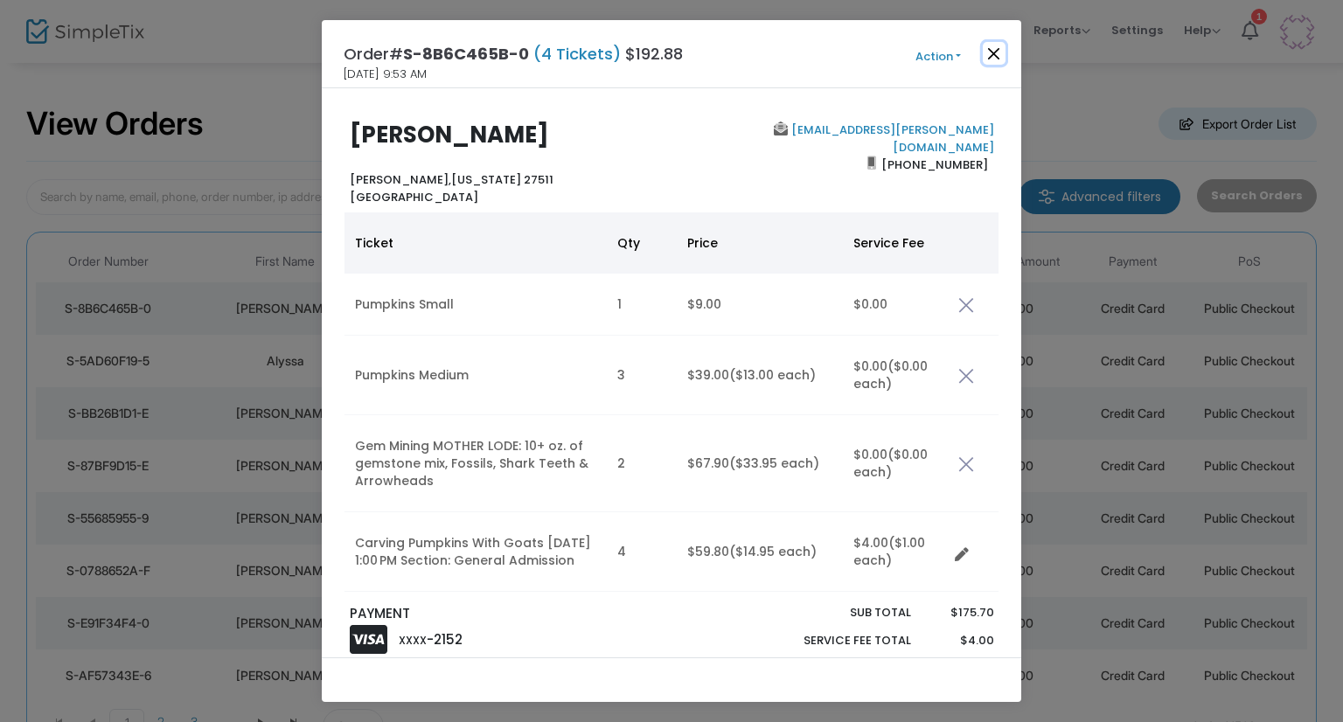
click at [993, 54] on button "Close" at bounding box center [994, 53] width 23 height 23
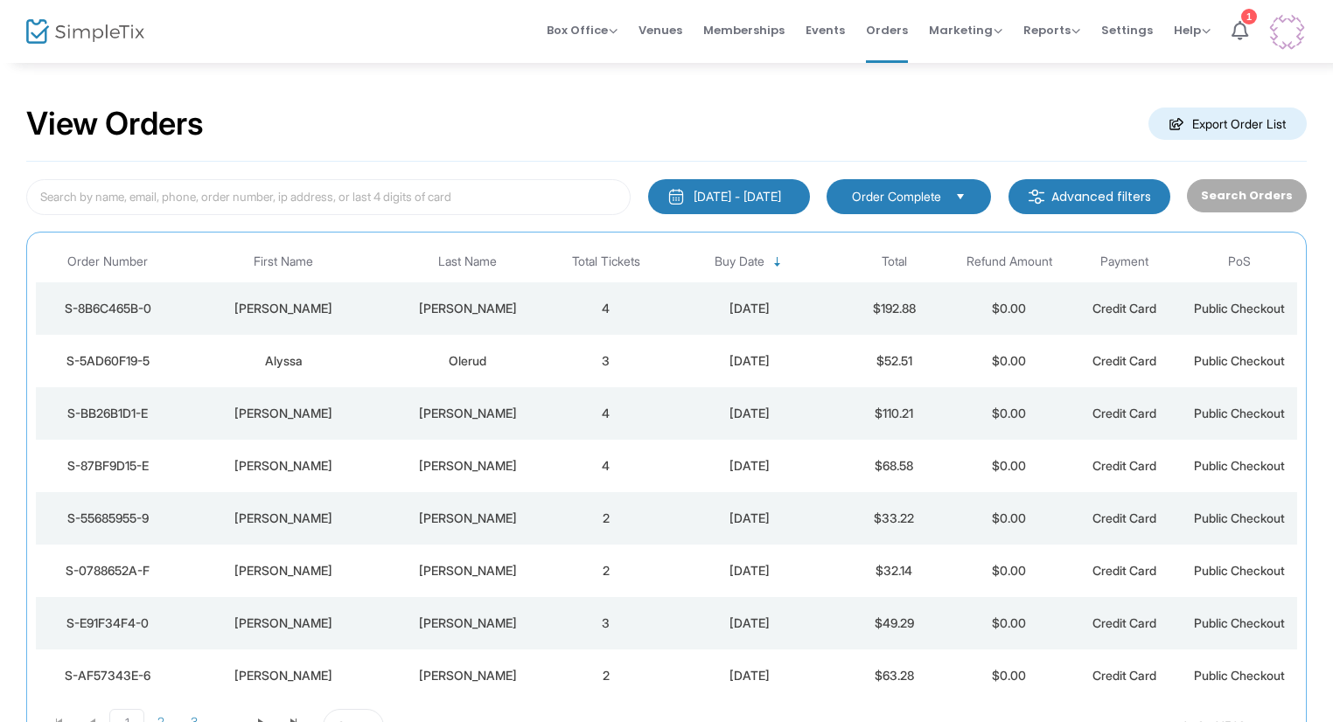
click at [819, 38] on span "Events" at bounding box center [824, 30] width 39 height 45
